Goal: Transaction & Acquisition: Purchase product/service

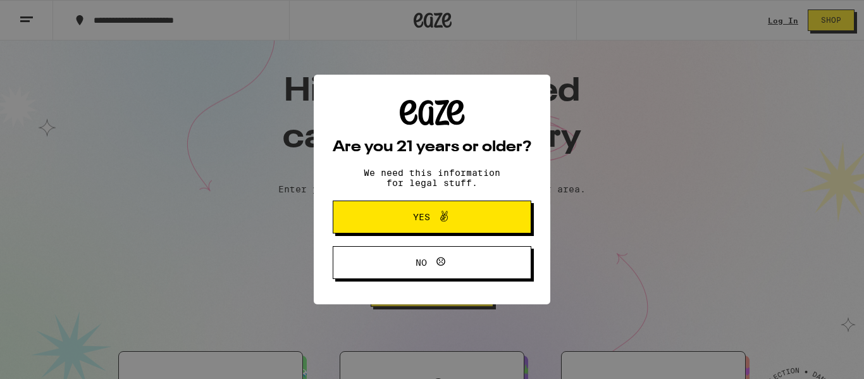
click at [448, 223] on icon at bounding box center [443, 216] width 15 height 15
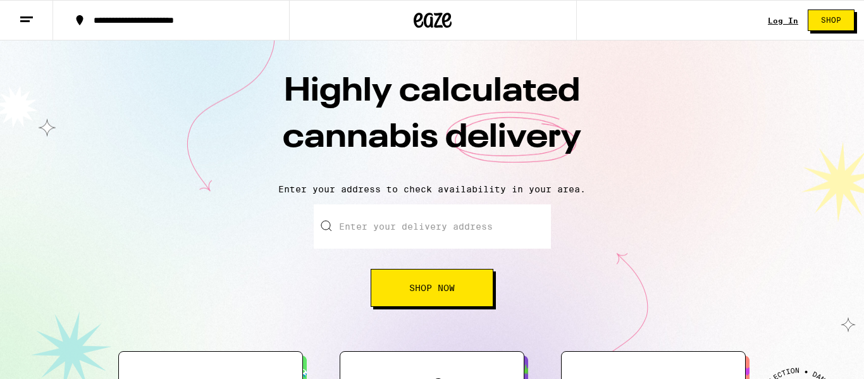
click at [378, 235] on input "Enter your delivery address" at bounding box center [432, 226] width 237 height 44
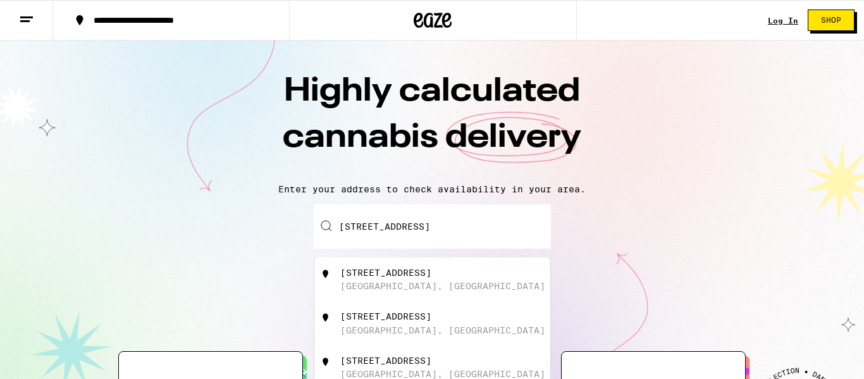
click at [354, 264] on div "[STREET_ADDRESS]" at bounding box center [432, 279] width 236 height 44
type input "[STREET_ADDRESS]"
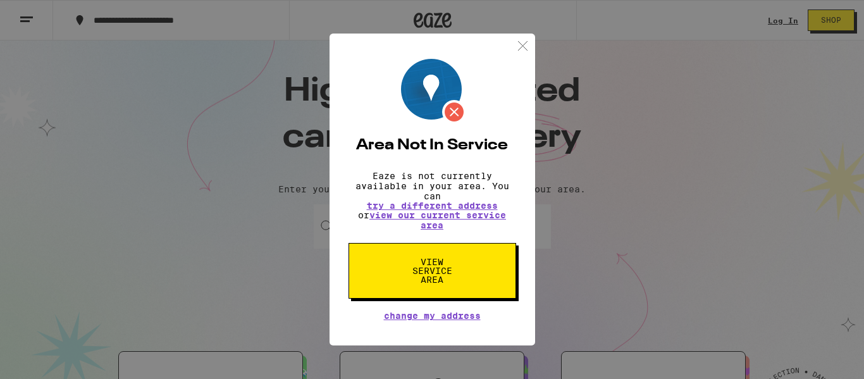
click at [480, 250] on button "View Service Area" at bounding box center [432, 271] width 168 height 56
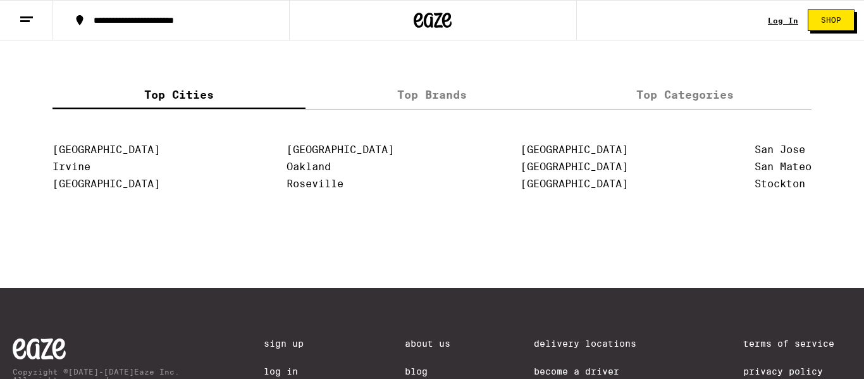
scroll to position [2647, 0]
